Goal: Task Accomplishment & Management: Manage account settings

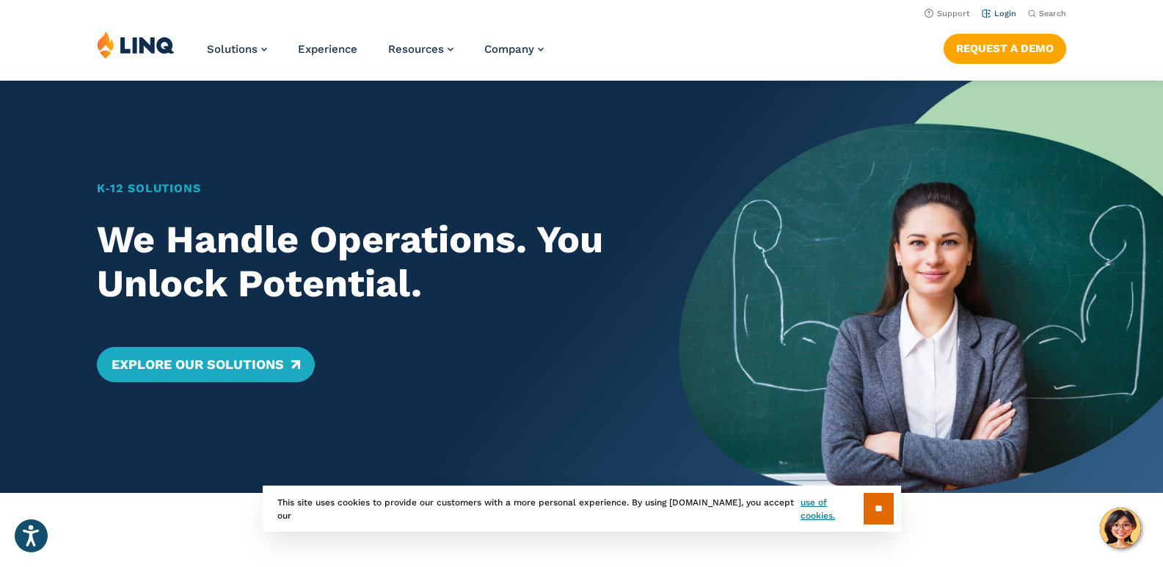
click at [1002, 15] on link "Login" at bounding box center [998, 14] width 34 height 10
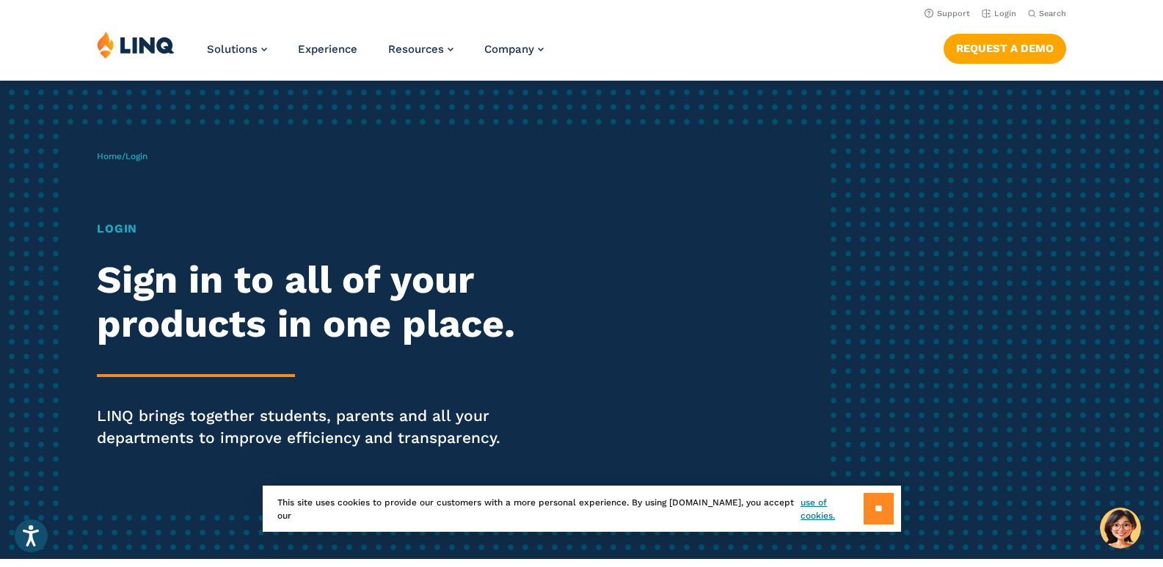
click at [867, 510] on input "**" at bounding box center [878, 509] width 30 height 32
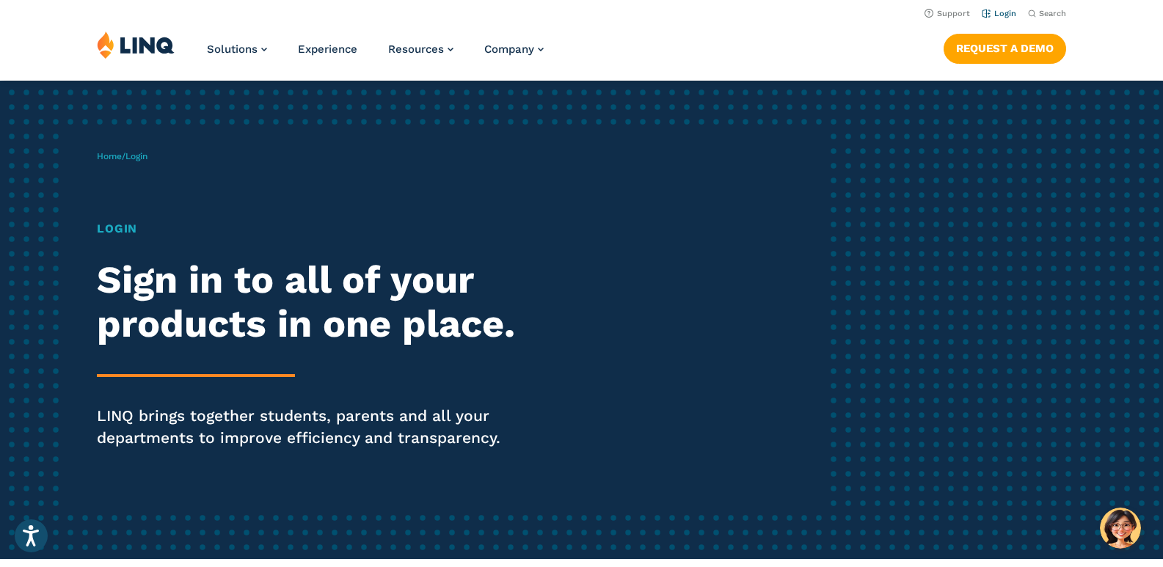
click at [998, 10] on link "Login" at bounding box center [998, 14] width 34 height 10
click at [1003, 15] on link "Login" at bounding box center [998, 14] width 34 height 10
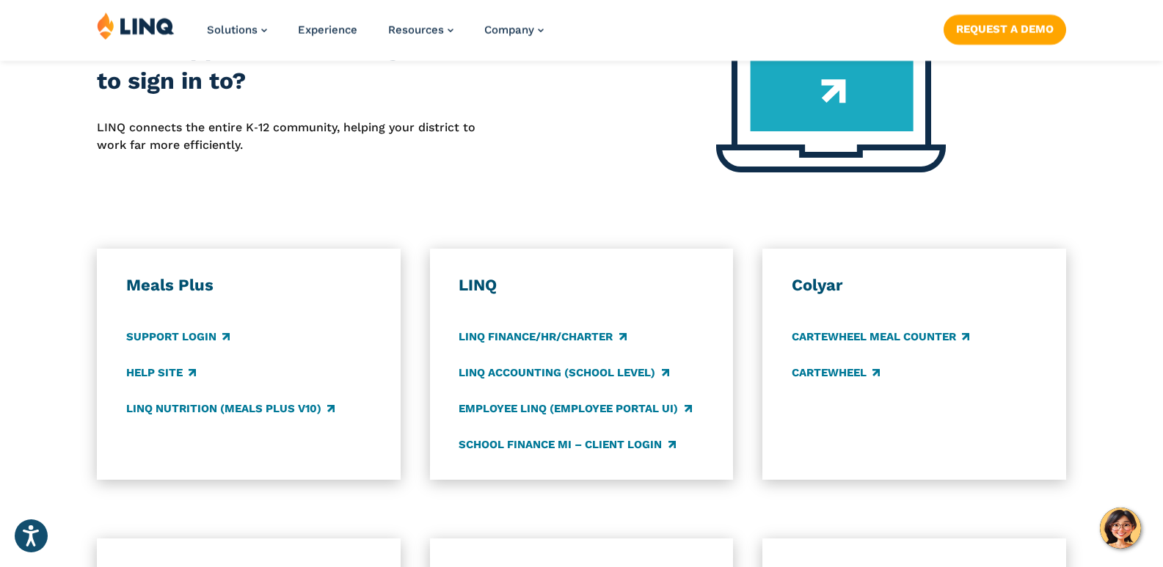
scroll to position [639, 0]
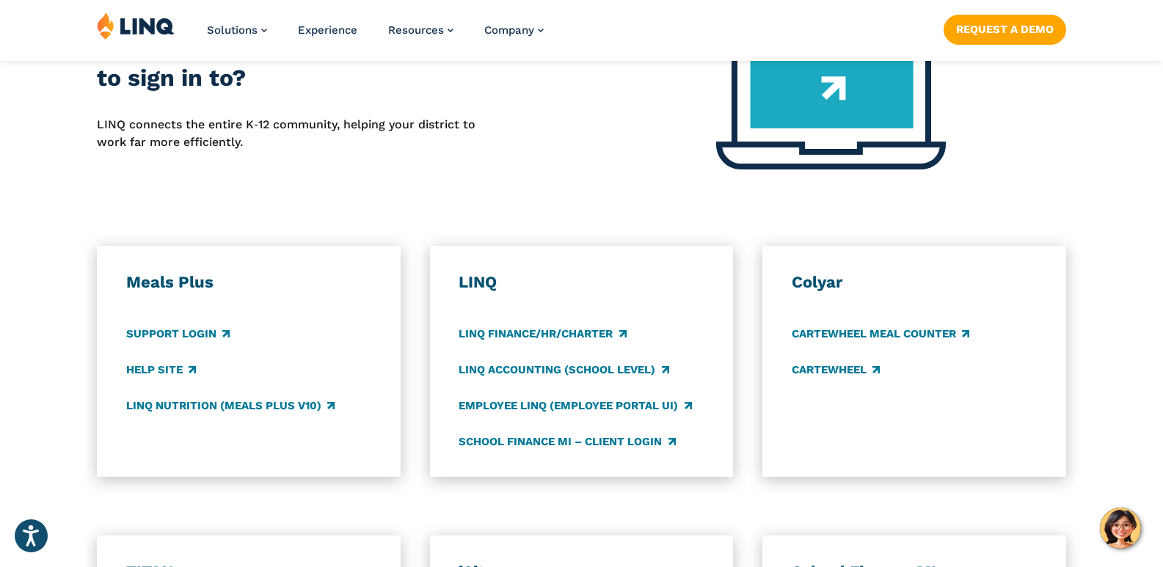
click at [163, 278] on h3 "Meals Plus" at bounding box center [248, 282] width 245 height 21
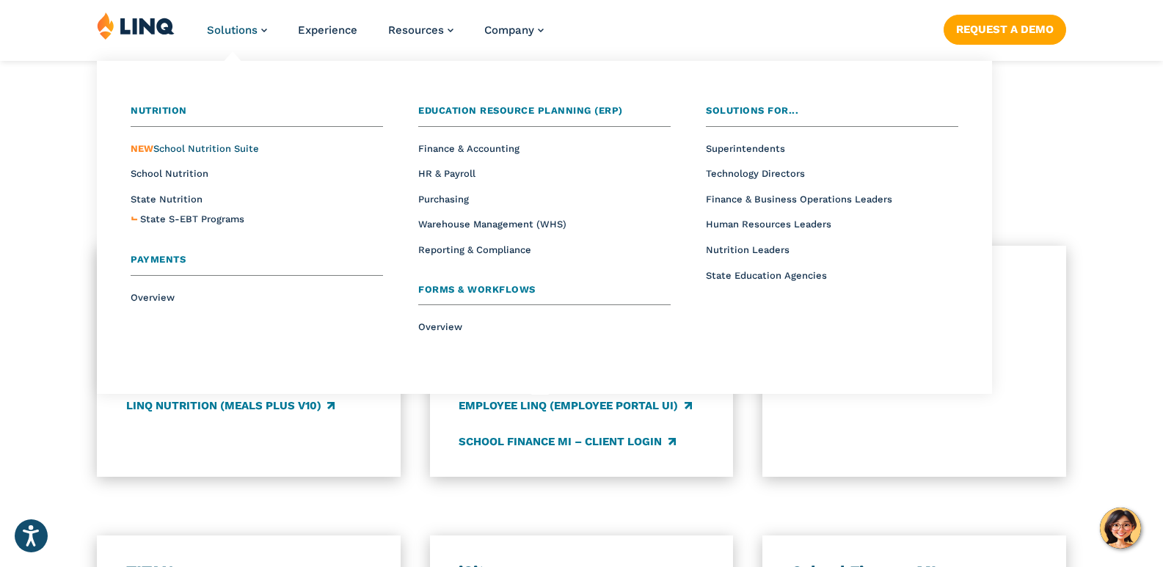
click at [224, 146] on span "NEW School Nutrition Suite" at bounding box center [195, 148] width 128 height 11
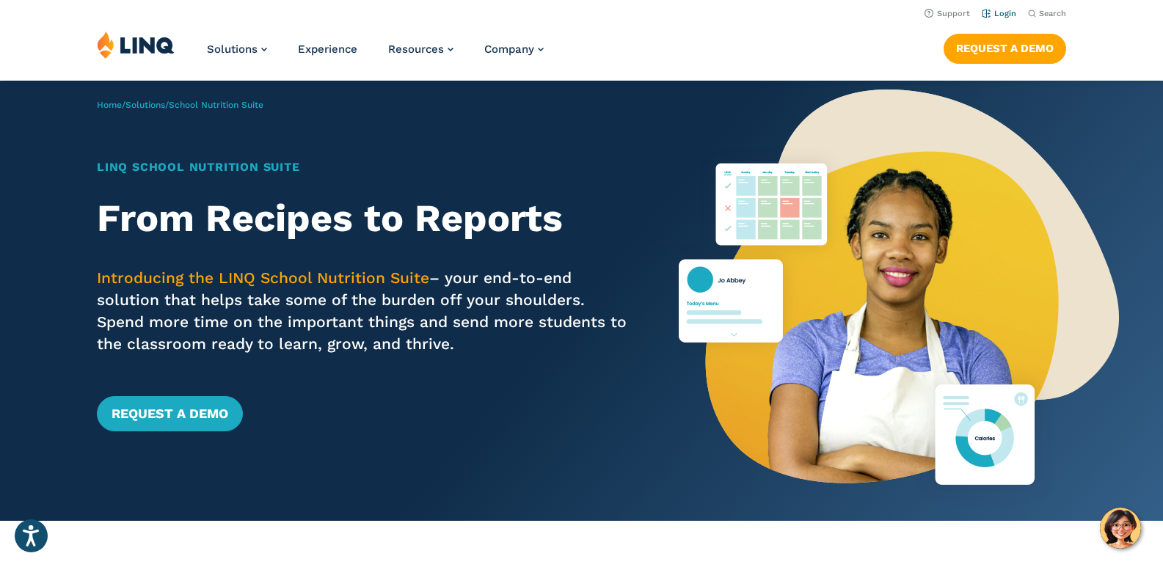
click at [998, 14] on link "Login" at bounding box center [998, 14] width 34 height 10
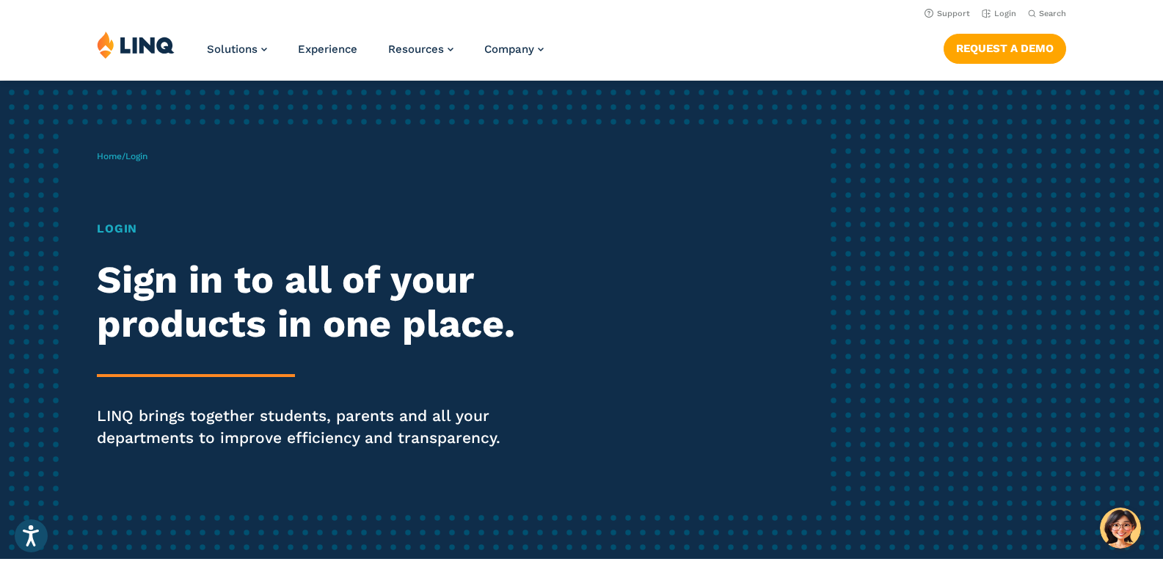
click at [143, 158] on span "Login" at bounding box center [136, 156] width 22 height 10
click at [480, 288] on h2 "Sign in to all of your products in one place." at bounding box center [321, 302] width 448 height 88
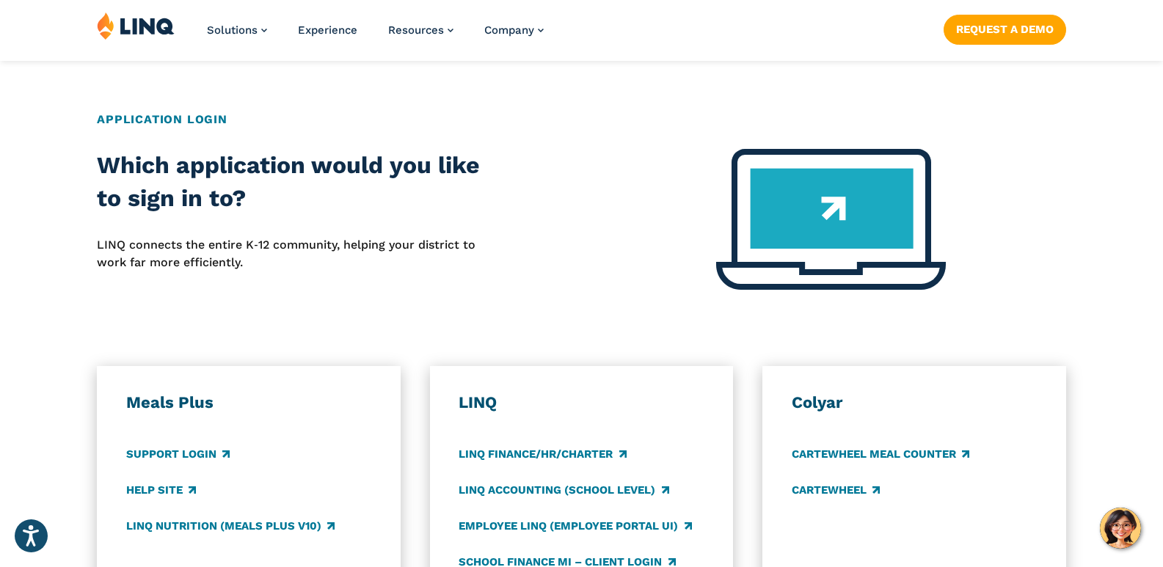
scroll to position [646, 0]
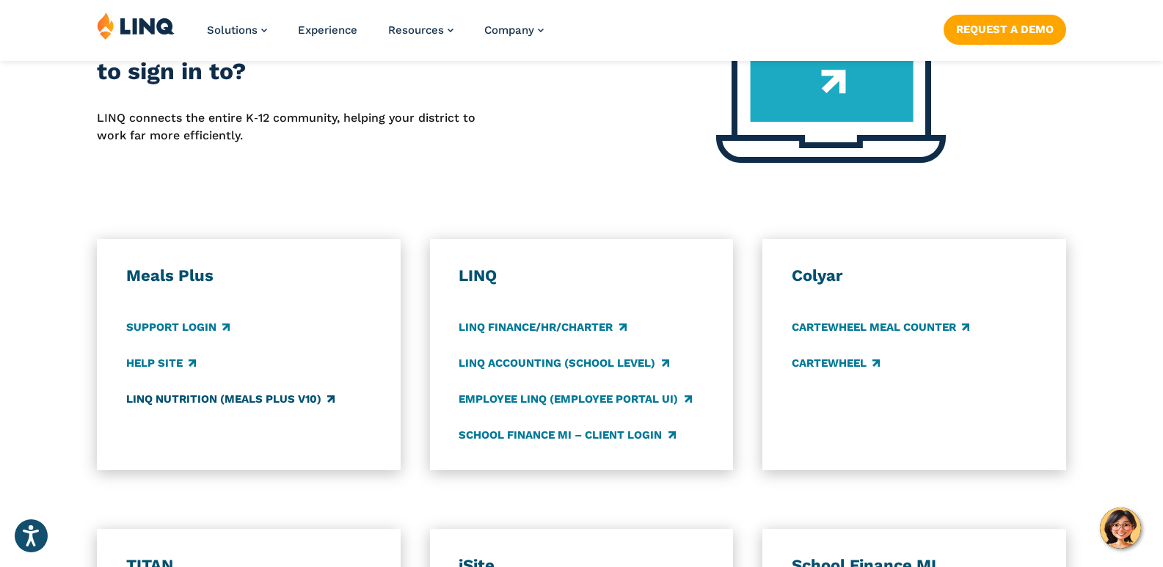
click at [175, 395] on link "LINQ Nutrition (Meals Plus v10)" at bounding box center [230, 399] width 208 height 16
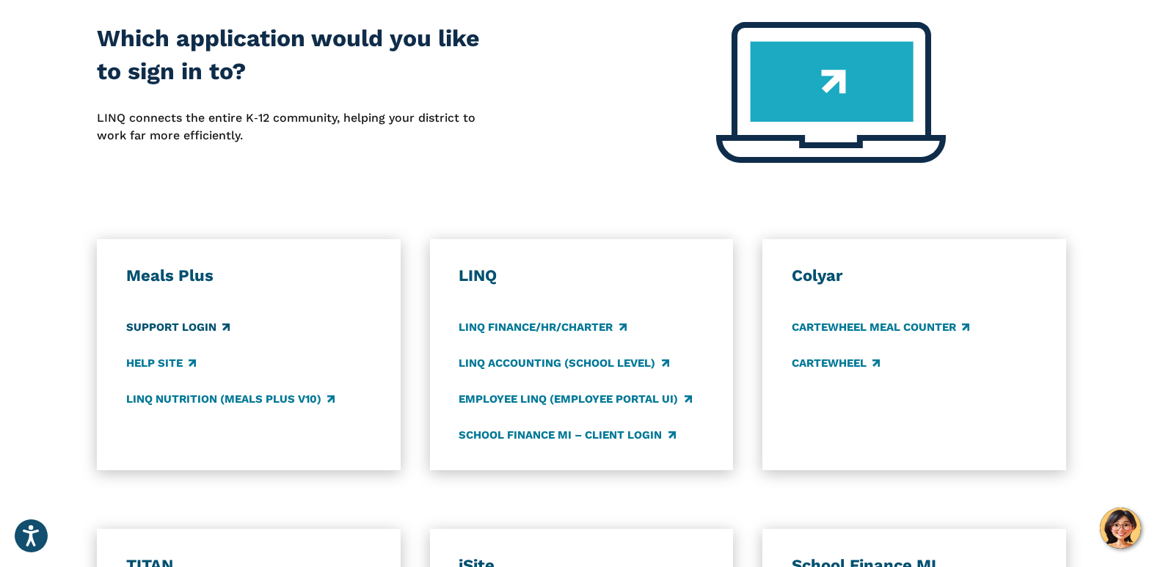
click at [139, 331] on link "Support Login" at bounding box center [177, 327] width 103 height 16
